Goal: Information Seeking & Learning: Learn about a topic

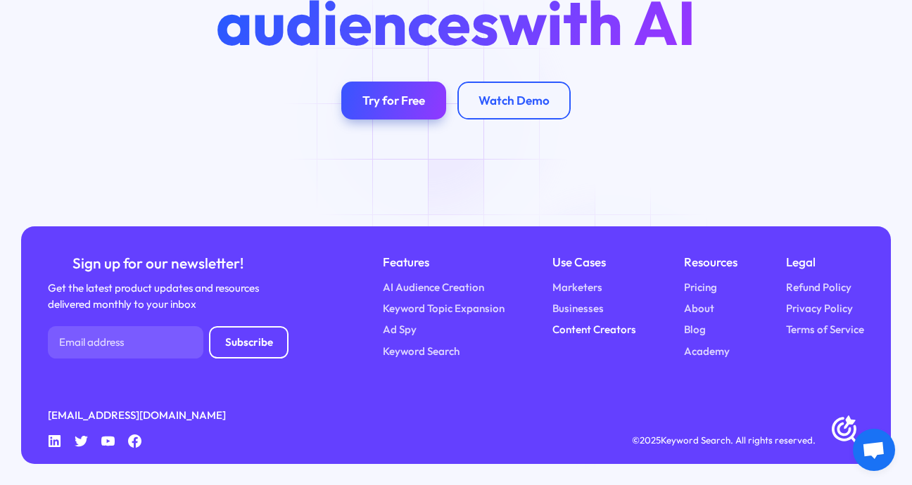
click at [618, 326] on link "Content Creators" at bounding box center [594, 330] width 84 height 16
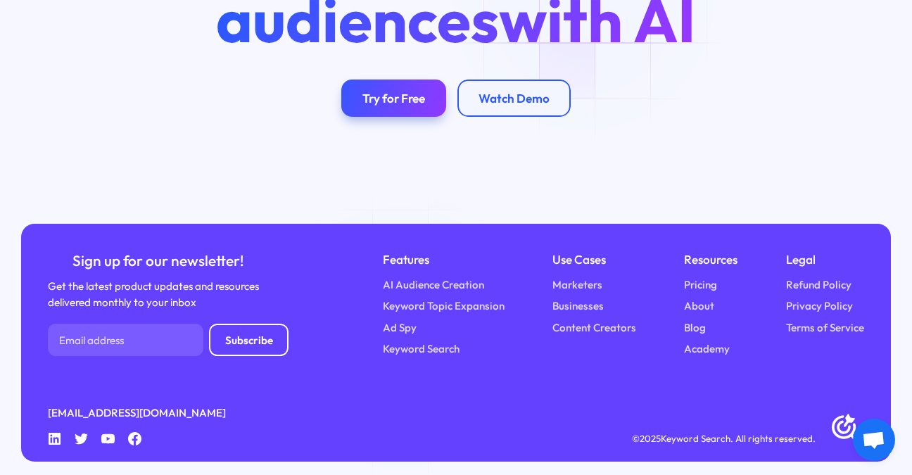
scroll to position [3235, 0]
